Goal: Task Accomplishment & Management: Complete application form

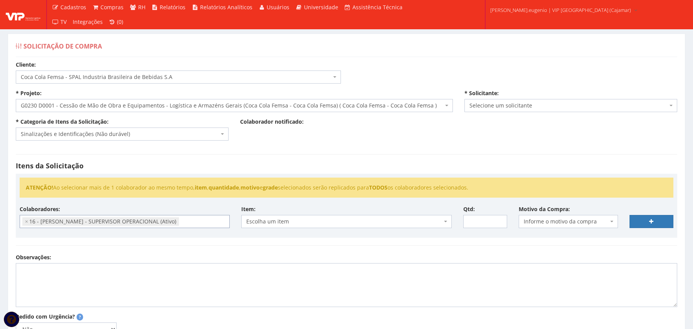
select select "51"
select select "230"
select select "37"
select select "2809"
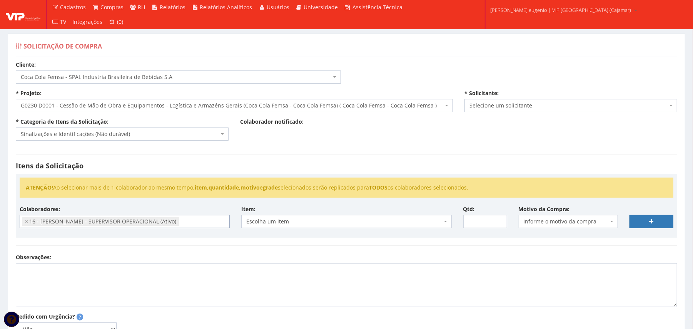
click at [296, 221] on span "Escolha um item" at bounding box center [344, 222] width 196 height 8
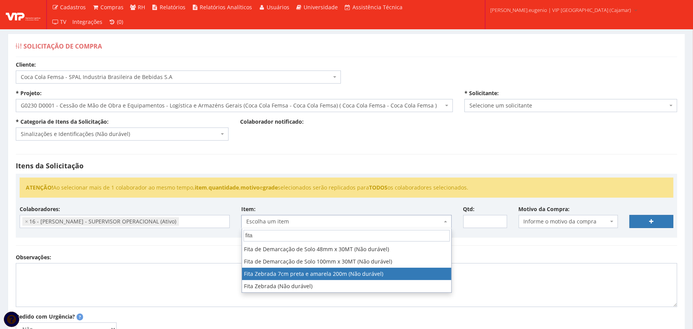
type input "fita"
select select "1402"
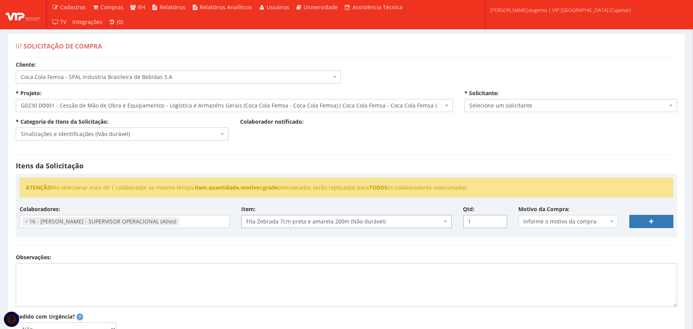
click at [498, 218] on input "1" at bounding box center [486, 221] width 44 height 13
click at [498, 218] on input "2" at bounding box center [486, 221] width 44 height 13
click at [498, 218] on input "3" at bounding box center [486, 221] width 44 height 13
click at [498, 218] on input "4" at bounding box center [486, 221] width 44 height 13
click at [498, 218] on input "5" at bounding box center [486, 221] width 44 height 13
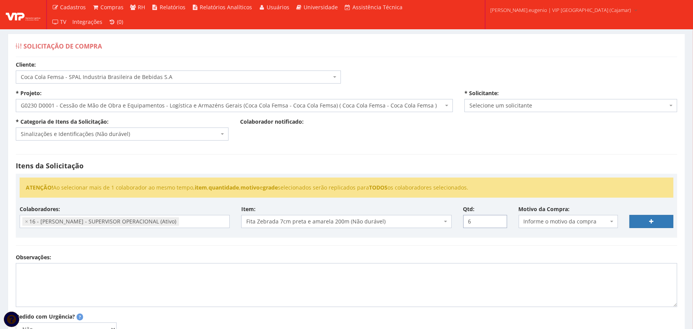
click at [498, 218] on input "6" at bounding box center [486, 221] width 44 height 13
click at [498, 218] on input "7" at bounding box center [486, 221] width 44 height 13
click at [498, 218] on input "8" at bounding box center [486, 221] width 44 height 13
click at [498, 218] on input "9" at bounding box center [486, 221] width 44 height 13
click at [498, 218] on input "10" at bounding box center [486, 221] width 44 height 13
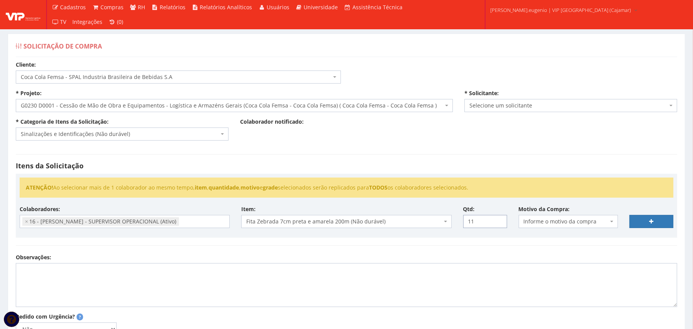
click at [498, 218] on input "11" at bounding box center [486, 221] width 44 height 13
click at [498, 218] on input "12" at bounding box center [486, 221] width 44 height 13
click at [498, 218] on input "13" at bounding box center [486, 221] width 44 height 13
click at [498, 218] on input "14" at bounding box center [486, 221] width 44 height 13
type input "15"
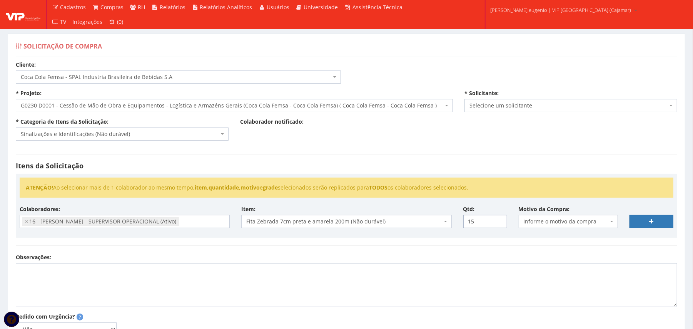
click at [498, 218] on input "15" at bounding box center [486, 221] width 44 height 13
click at [565, 223] on span "Informe o motivo da compra" at bounding box center [566, 222] width 85 height 8
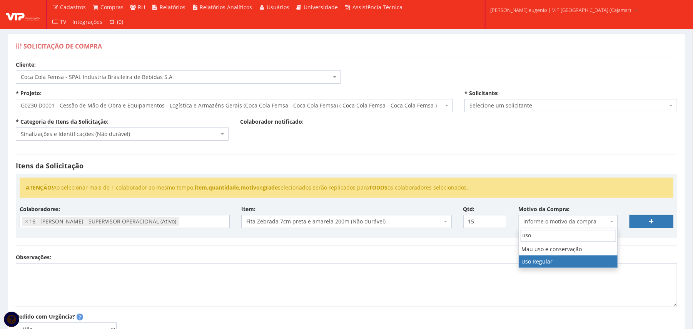
type input "uso"
select select "13"
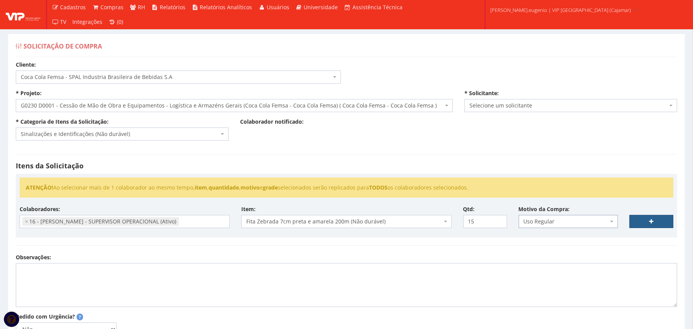
click at [664, 221] on link at bounding box center [652, 221] width 44 height 13
click at [664, 219] on link at bounding box center [652, 221] width 44 height 13
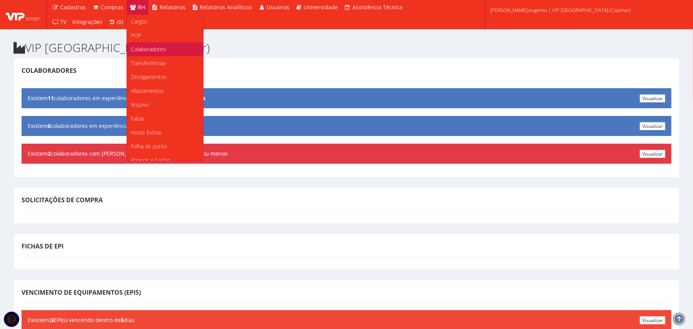
click at [145, 48] on span "Colaboradores" at bounding box center [148, 48] width 35 height 7
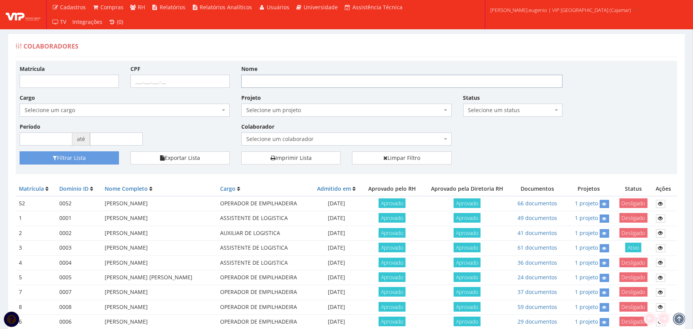
click at [293, 79] on input "Nome" at bounding box center [401, 81] width 321 height 13
click at [378, 52] on div "Colaboradores" at bounding box center [347, 48] width 662 height 18
click at [288, 82] on input "Nome" at bounding box center [401, 81] width 321 height 13
click at [301, 54] on div "Colaboradores" at bounding box center [347, 48] width 662 height 18
drag, startPoint x: 310, startPoint y: 72, endPoint x: 306, endPoint y: 82, distance: 10.5
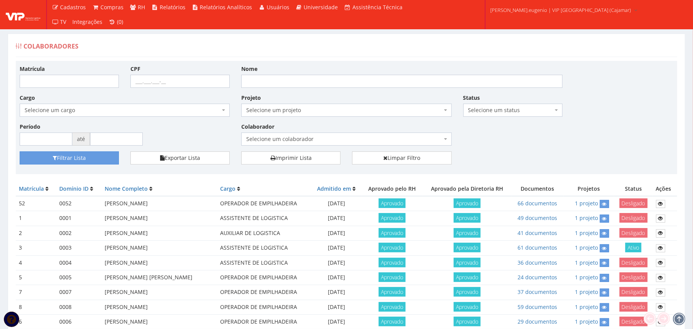
click at [310, 73] on div "Nome" at bounding box center [402, 76] width 333 height 23
click at [306, 82] on input "Nome" at bounding box center [401, 81] width 321 height 13
type input "felipe"
click at [20, 151] on button "Filtrar Lista" at bounding box center [69, 157] width 99 height 13
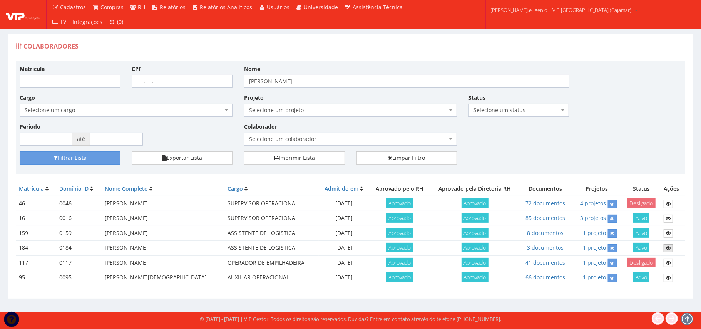
click at [667, 247] on icon at bounding box center [668, 247] width 5 height 5
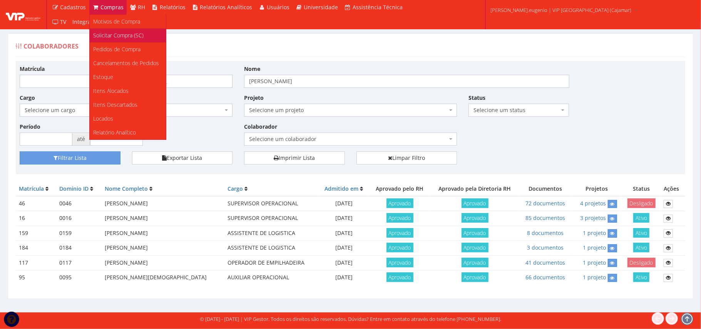
click at [128, 38] on span "Solicitar Compra (SC)" at bounding box center [119, 35] width 50 height 7
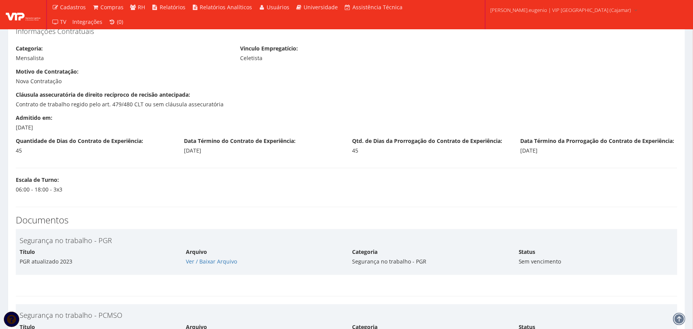
scroll to position [564, 0]
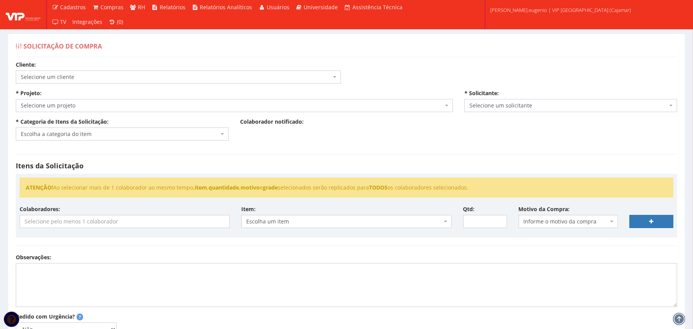
click at [171, 78] on span "Selecione um cliente" at bounding box center [176, 77] width 311 height 8
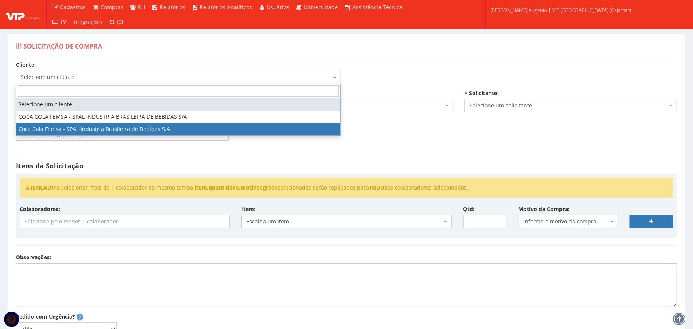
select select "51"
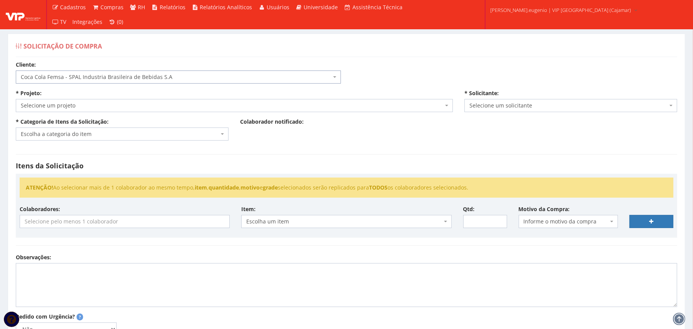
click at [384, 66] on div "Cliente: Selecione um cliente COCA COLA FEMSA - SPAL INDUSTRIA BRASILEIRA DE BE…" at bounding box center [346, 232] width 673 height 343
click at [76, 106] on span "Selecione um projeto" at bounding box center [232, 106] width 423 height 8
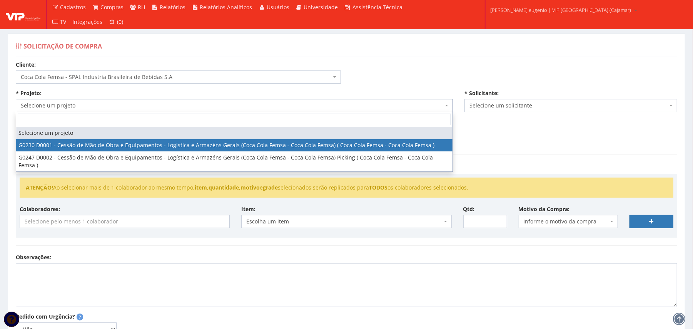
select select "230"
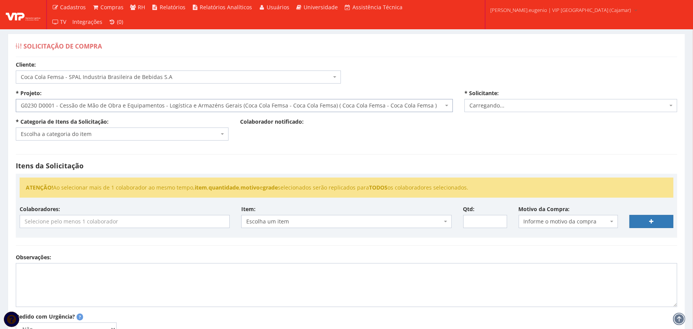
click at [111, 139] on span "Escolha a categoria do item" at bounding box center [122, 133] width 213 height 13
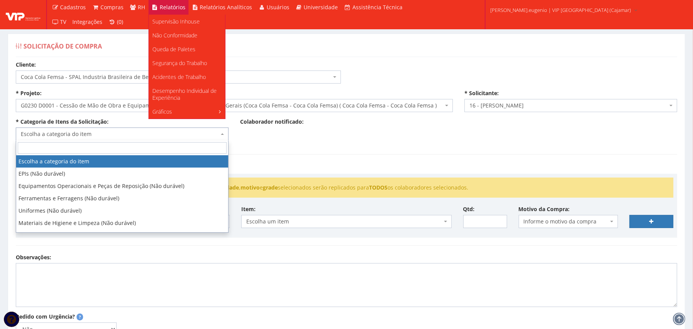
select select "2809"
